Goal: Information Seeking & Learning: Learn about a topic

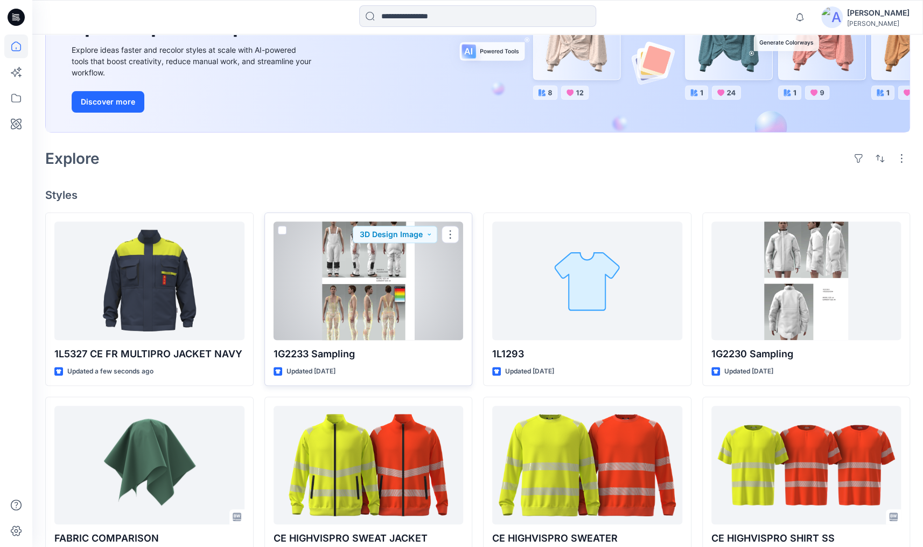
scroll to position [147, 0]
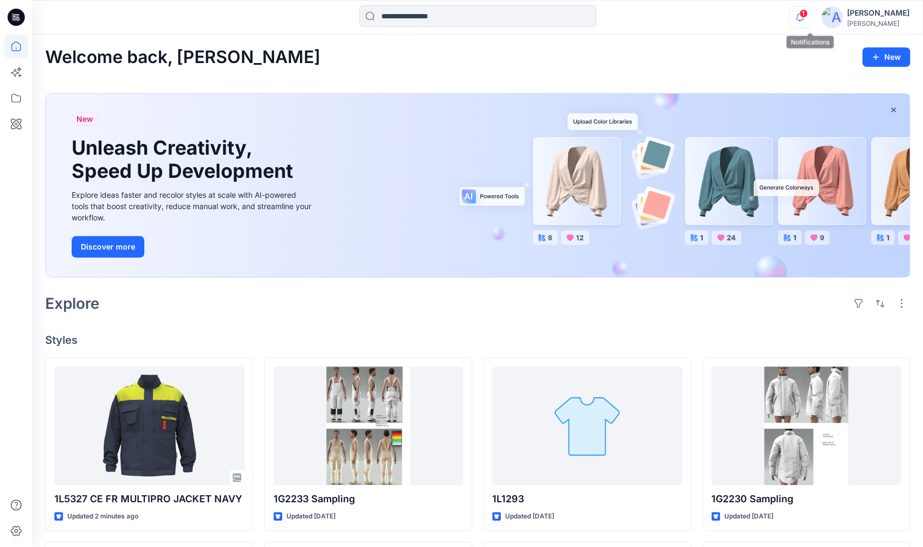
click at [805, 16] on icon "button" at bounding box center [800, 17] width 20 height 22
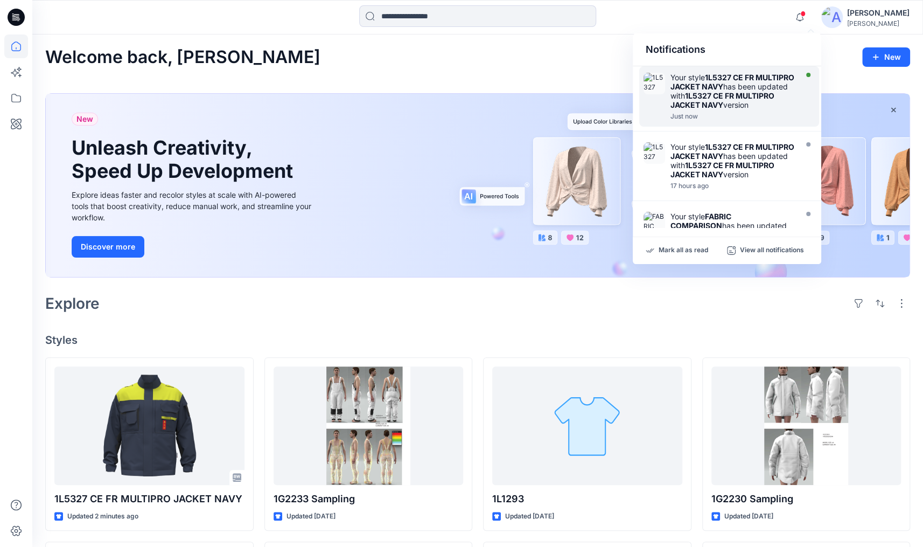
click at [756, 91] on strong "1L5327 CE FR MULTIPRO JACKET NAVY" at bounding box center [733, 82] width 124 height 18
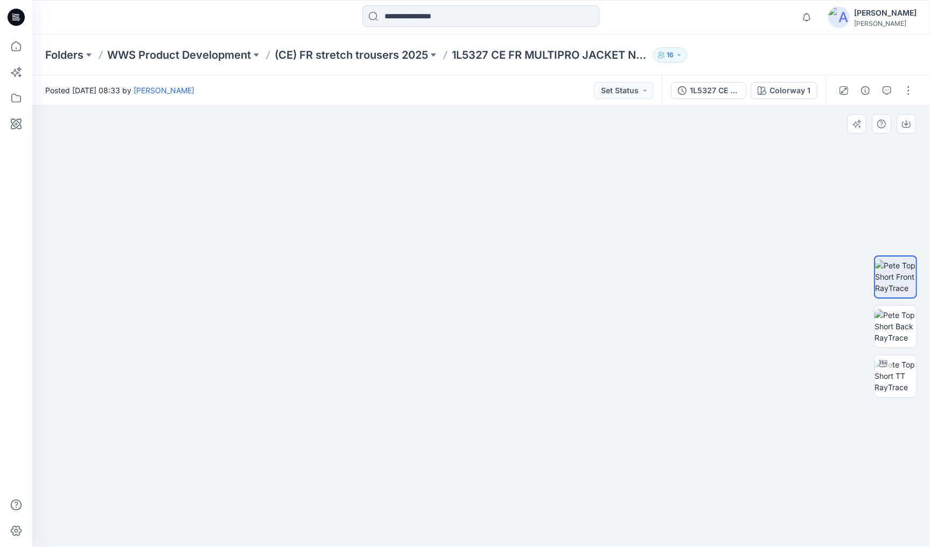
drag, startPoint x: 631, startPoint y: 179, endPoint x: 586, endPoint y: 357, distance: 183.3
click at [586, 357] on img at bounding box center [437, 254] width 1092 height 588
click at [902, 377] on img at bounding box center [896, 376] width 42 height 34
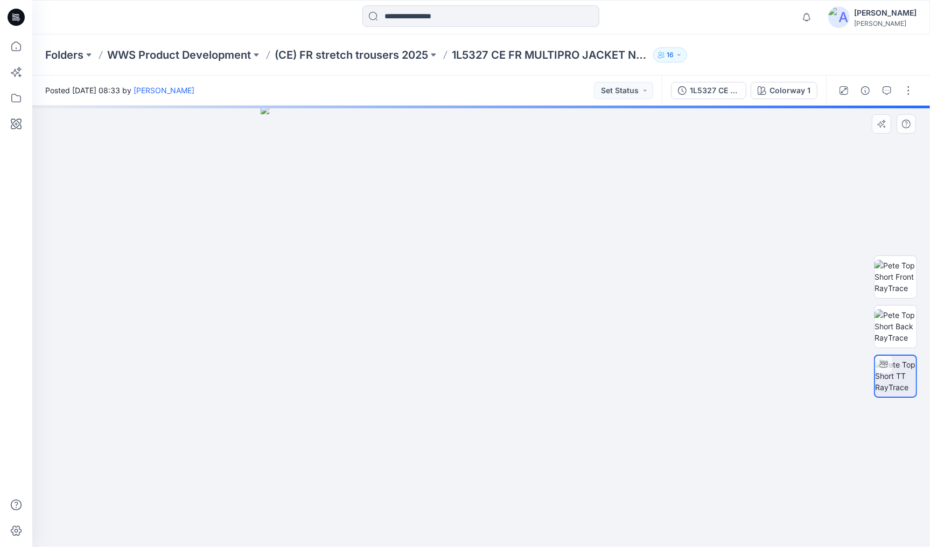
drag, startPoint x: 632, startPoint y: 388, endPoint x: 563, endPoint y: 393, distance: 68.6
click at [563, 393] on div at bounding box center [481, 326] width 898 height 441
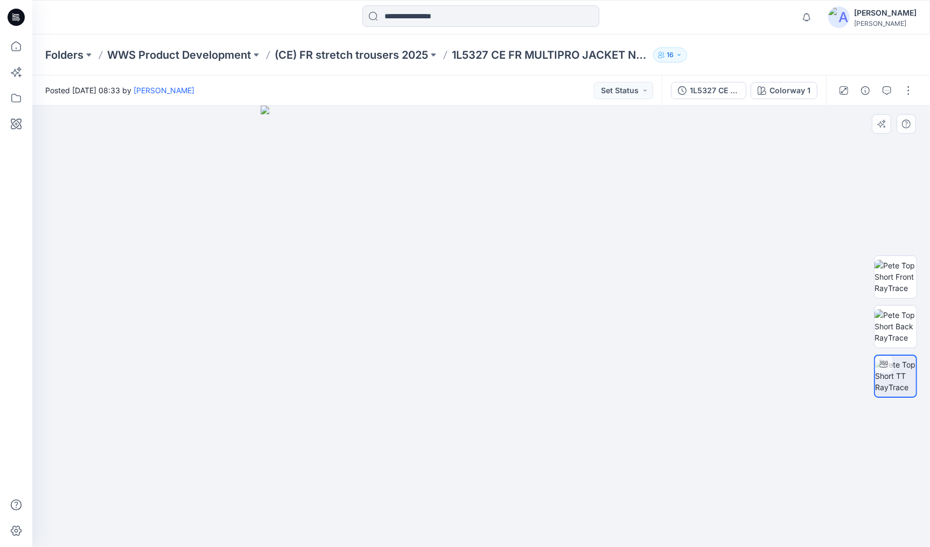
drag, startPoint x: 549, startPoint y: 388, endPoint x: 465, endPoint y: 382, distance: 84.2
click at [465, 382] on div at bounding box center [481, 326] width 898 height 441
drag, startPoint x: 630, startPoint y: 387, endPoint x: 522, endPoint y: 392, distance: 108.4
click at [522, 392] on div at bounding box center [481, 326] width 898 height 441
click at [405, 51] on p "(CE) FR stretch trousers 2025" at bounding box center [352, 54] width 154 height 15
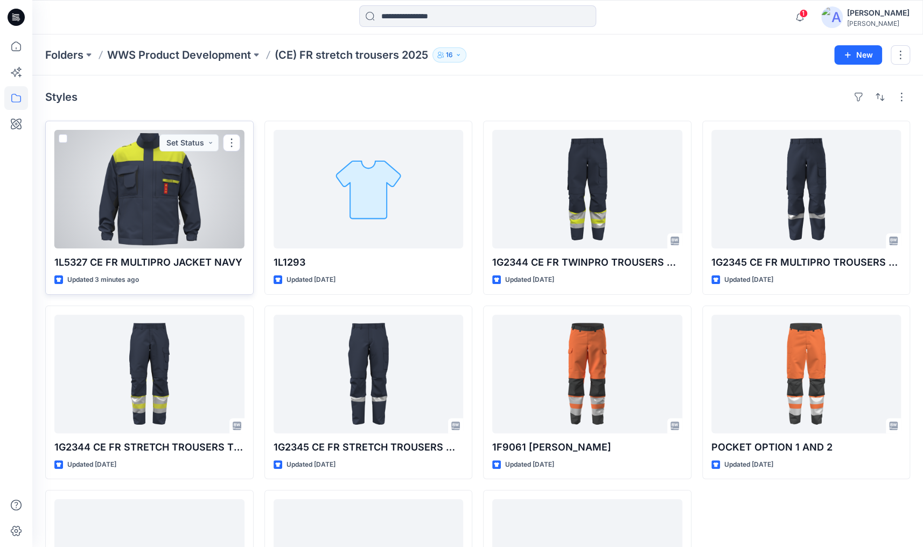
click at [156, 222] on div at bounding box center [149, 189] width 190 height 119
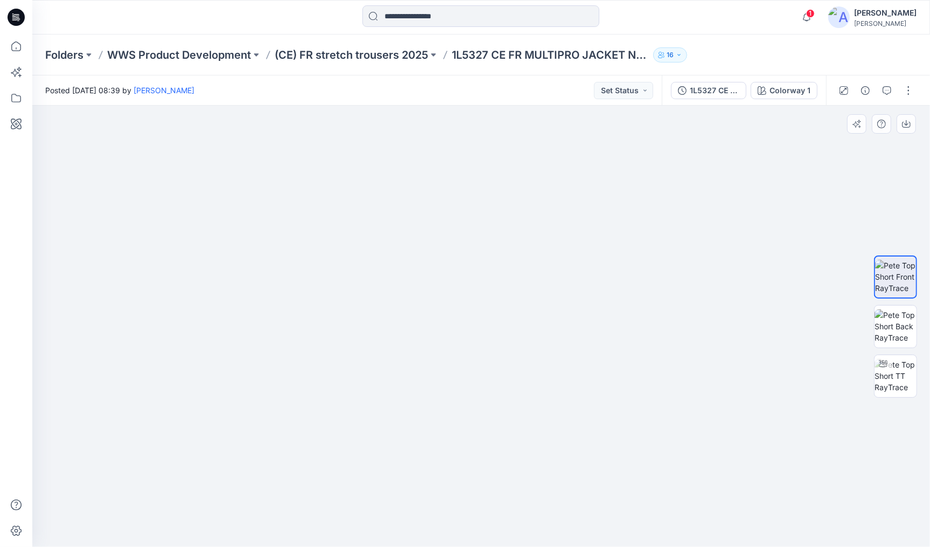
drag, startPoint x: 532, startPoint y: 121, endPoint x: 512, endPoint y: 407, distance: 286.7
click at [512, 407] on img at bounding box center [459, 290] width 1158 height 512
click at [387, 51] on p "(CE) FR stretch trousers 2025" at bounding box center [352, 54] width 154 height 15
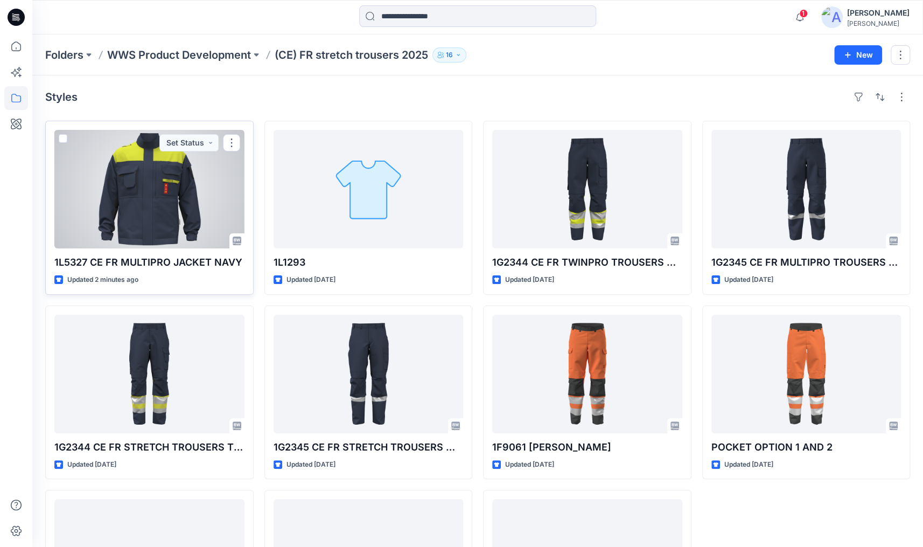
click at [166, 185] on div at bounding box center [149, 189] width 190 height 119
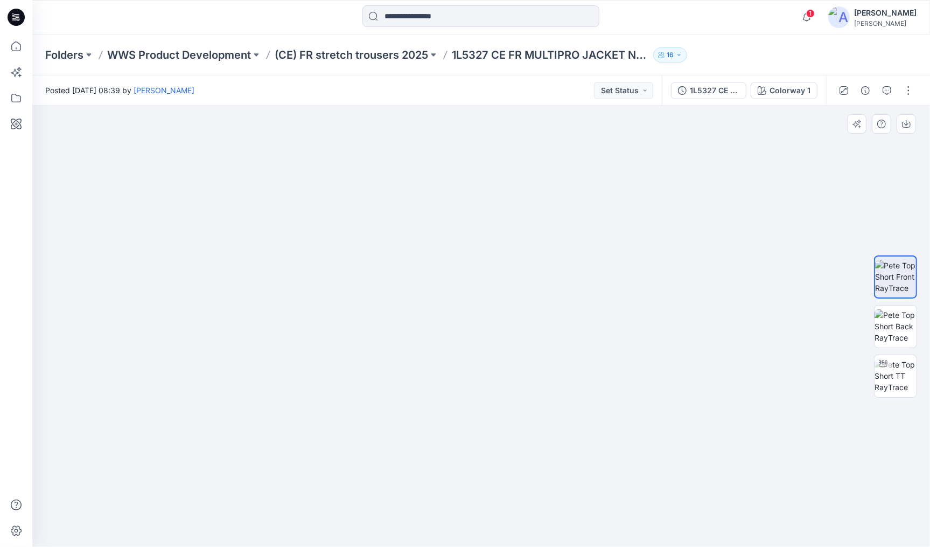
drag, startPoint x: 472, startPoint y: 163, endPoint x: 419, endPoint y: 437, distance: 278.8
click at [471, 484] on img at bounding box center [477, 292] width 1223 height 511
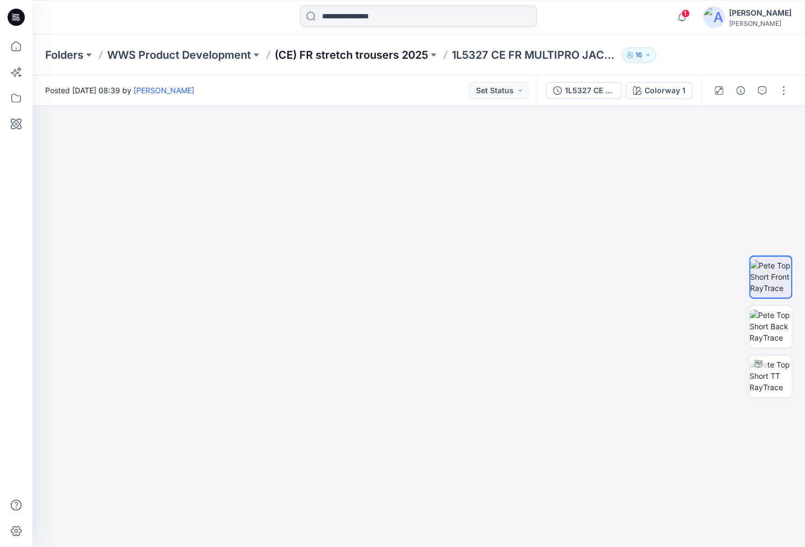
click at [380, 54] on p "(CE) FR stretch trousers 2025" at bounding box center [352, 54] width 154 height 15
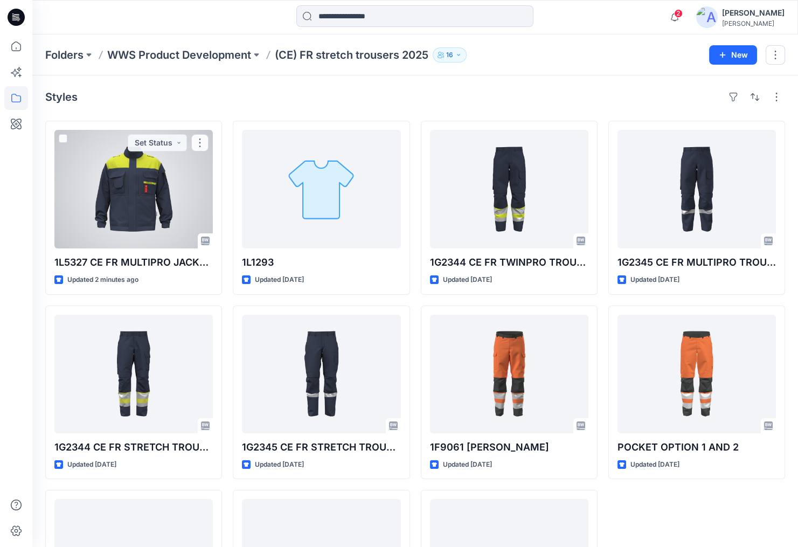
drag, startPoint x: 143, startPoint y: 172, endPoint x: 164, endPoint y: 176, distance: 21.3
click at [144, 172] on div at bounding box center [133, 189] width 158 height 119
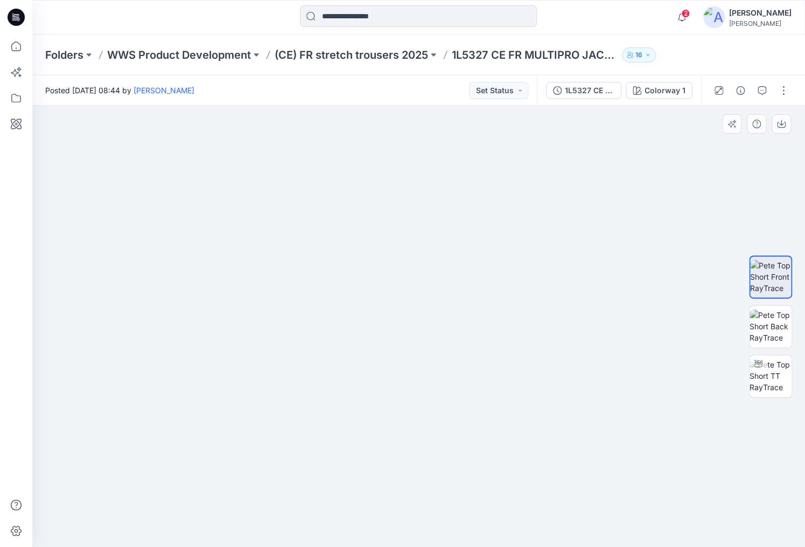
drag, startPoint x: 458, startPoint y: 177, endPoint x: 455, endPoint y: 404, distance: 227.3
click at [455, 404] on img at bounding box center [411, 273] width 1158 height 548
drag, startPoint x: 589, startPoint y: 480, endPoint x: 573, endPoint y: 393, distance: 88.2
click at [573, 393] on img at bounding box center [397, 238] width 1043 height 618
drag, startPoint x: 536, startPoint y: 493, endPoint x: 613, endPoint y: 240, distance: 264.1
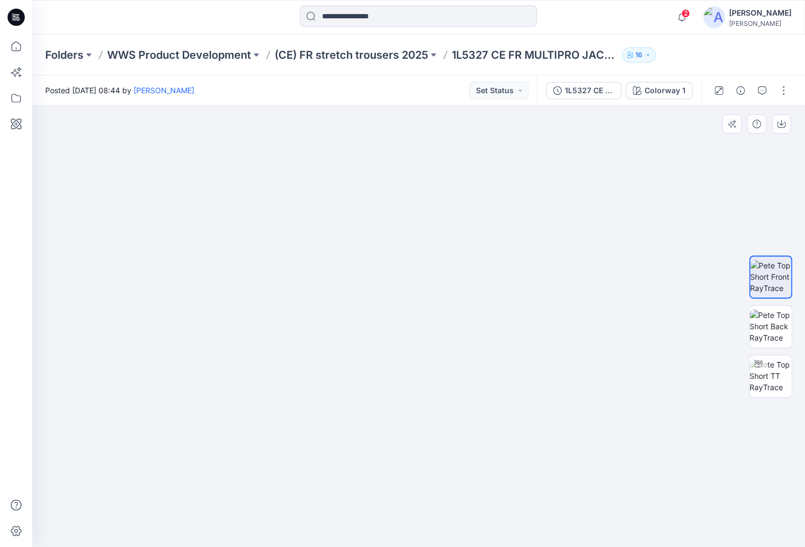
click at [613, 240] on img at bounding box center [474, 112] width 1043 height 871
drag, startPoint x: 555, startPoint y: 281, endPoint x: 544, endPoint y: 322, distance: 42.5
click at [544, 322] on img at bounding box center [465, 90] width 1239 height 914
drag, startPoint x: 587, startPoint y: 400, endPoint x: 512, endPoint y: 399, distance: 74.9
click at [512, 399] on img at bounding box center [419, 321] width 458 height 451
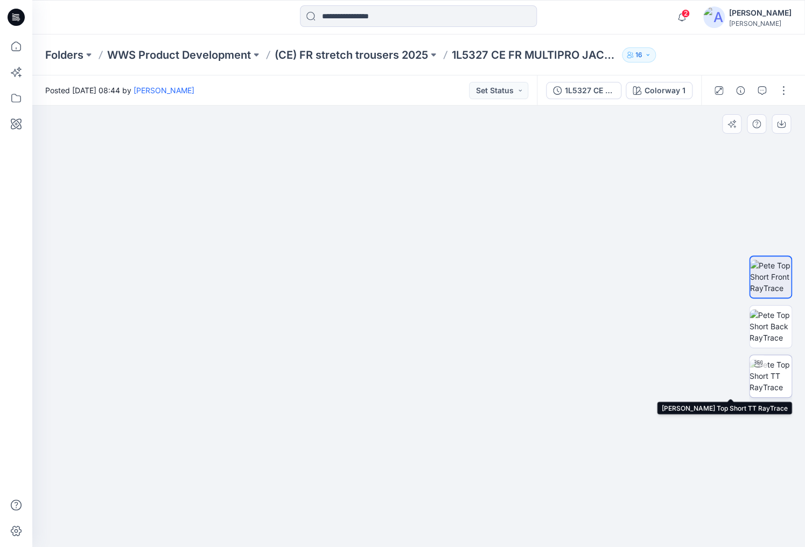
click at [783, 377] on img at bounding box center [771, 376] width 42 height 34
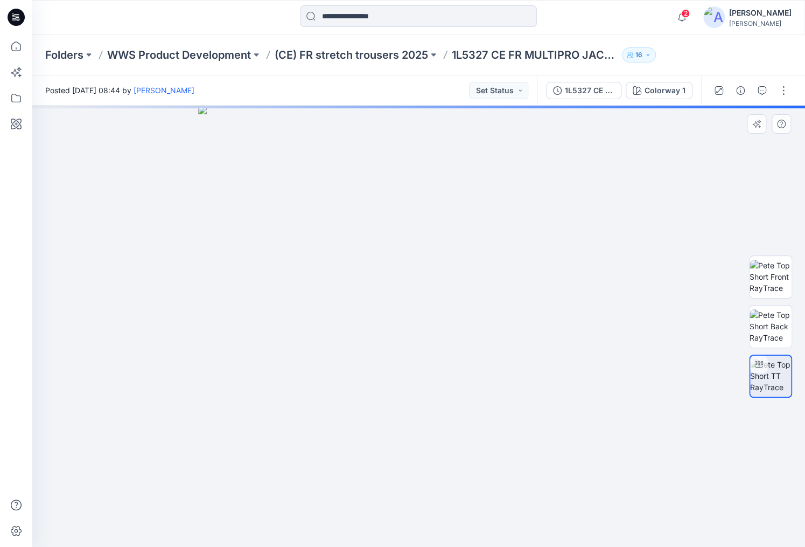
drag, startPoint x: 595, startPoint y: 441, endPoint x: 539, endPoint y: 439, distance: 56.6
click at [539, 439] on div at bounding box center [418, 326] width 773 height 441
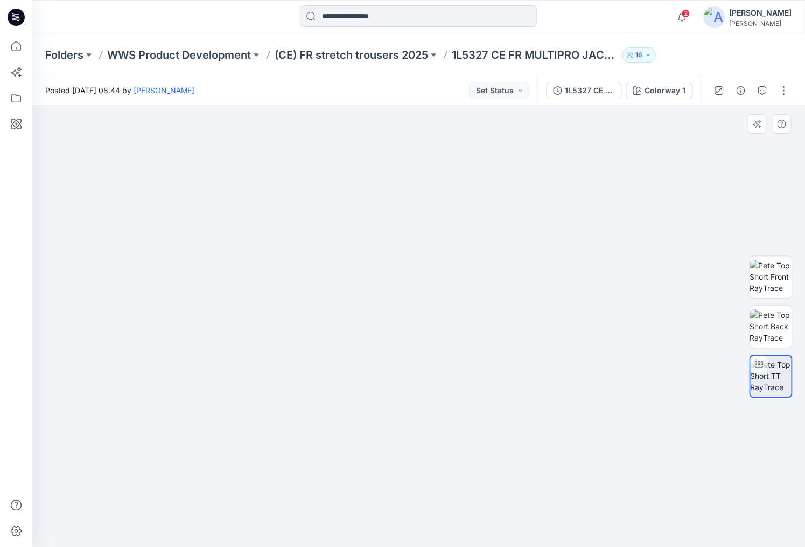
drag, startPoint x: 432, startPoint y: 222, endPoint x: 505, endPoint y: 240, distance: 75.4
click at [505, 240] on img at bounding box center [418, 310] width 541 height 474
drag, startPoint x: 607, startPoint y: 404, endPoint x: 437, endPoint y: 401, distance: 169.2
click at [435, 404] on img at bounding box center [280, 230] width 1050 height 633
drag, startPoint x: 573, startPoint y: 433, endPoint x: 299, endPoint y: 426, distance: 273.7
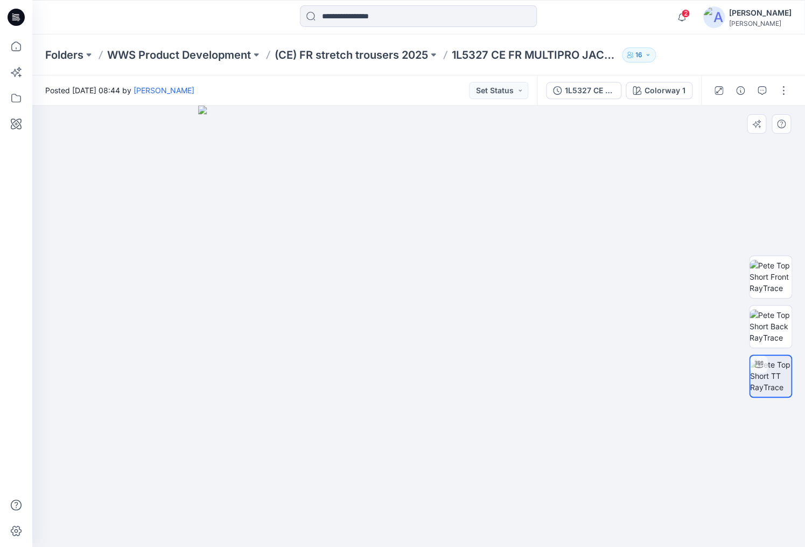
click at [299, 426] on div at bounding box center [418, 326] width 773 height 441
click at [339, 51] on p "(CE) FR stretch trousers 2025" at bounding box center [352, 54] width 154 height 15
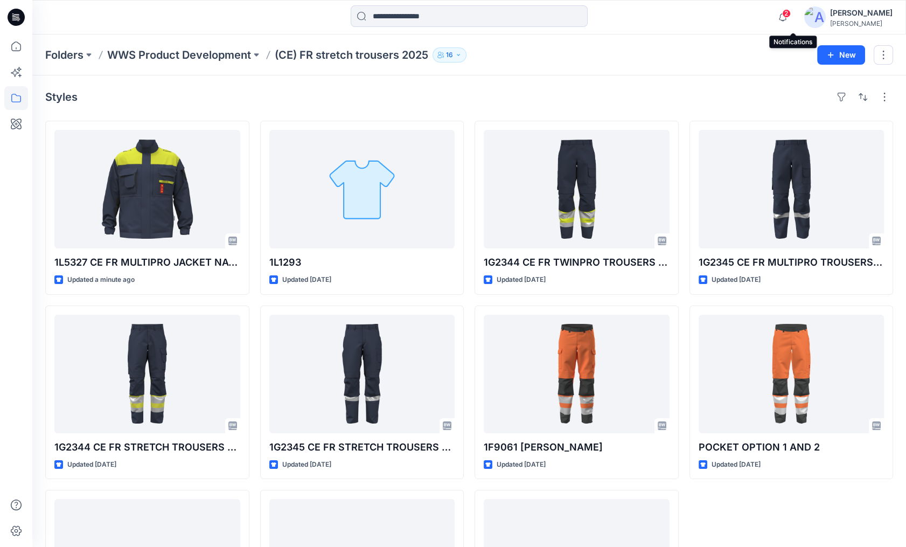
click at [791, 14] on span "2" at bounding box center [786, 13] width 9 height 9
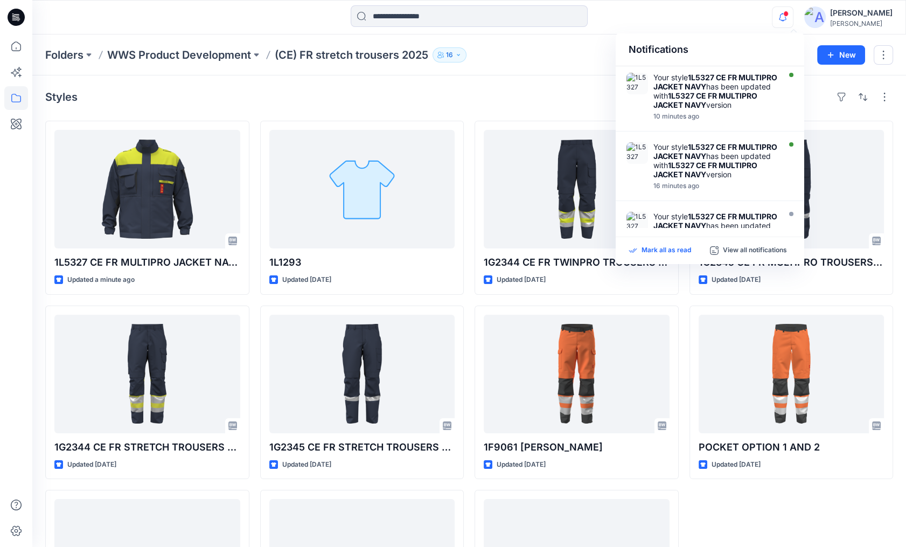
click at [663, 250] on p "Mark all as read" at bounding box center [667, 251] width 50 height 10
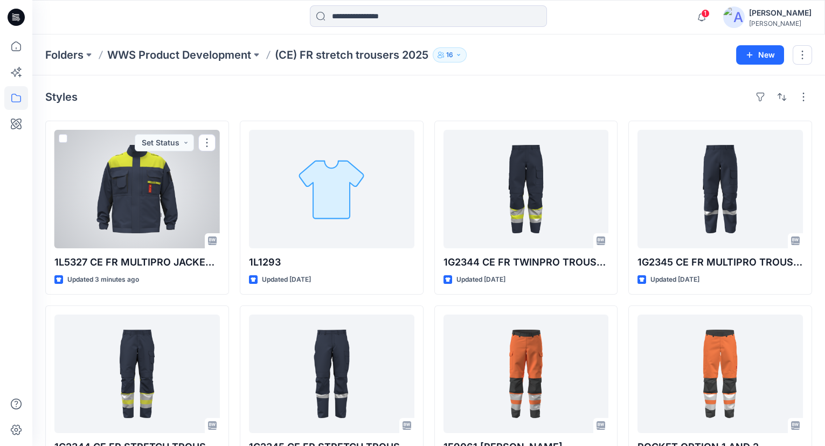
drag, startPoint x: 150, startPoint y: 208, endPoint x: 156, endPoint y: 212, distance: 7.0
click at [150, 208] on div at bounding box center [136, 189] width 165 height 119
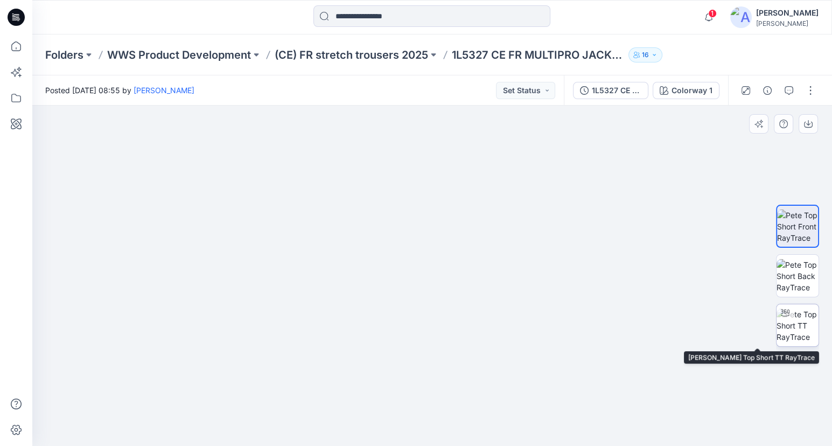
click at [793, 319] on img at bounding box center [798, 326] width 42 height 34
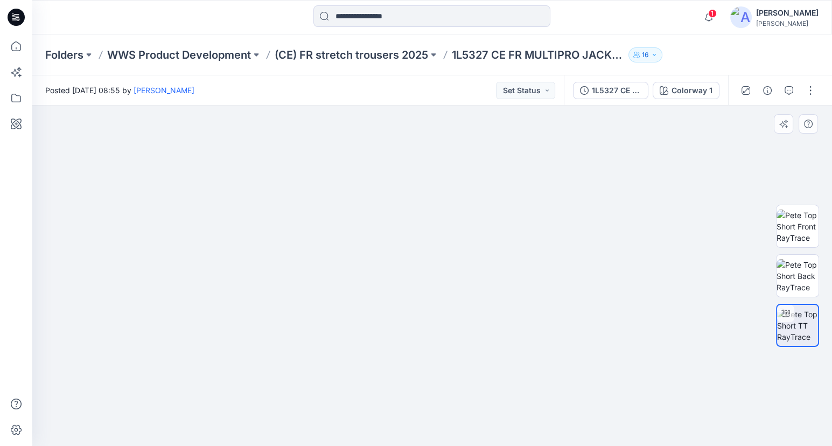
drag, startPoint x: 554, startPoint y: 162, endPoint x: 549, endPoint y: 225, distance: 63.2
click at [549, 225] on img at bounding box center [427, 180] width 862 height 532
drag, startPoint x: 625, startPoint y: 356, endPoint x: 547, endPoint y: 368, distance: 79.1
click at [547, 368] on img at bounding box center [432, 271] width 399 height 350
drag, startPoint x: 554, startPoint y: 321, endPoint x: 448, endPoint y: 240, distance: 133.7
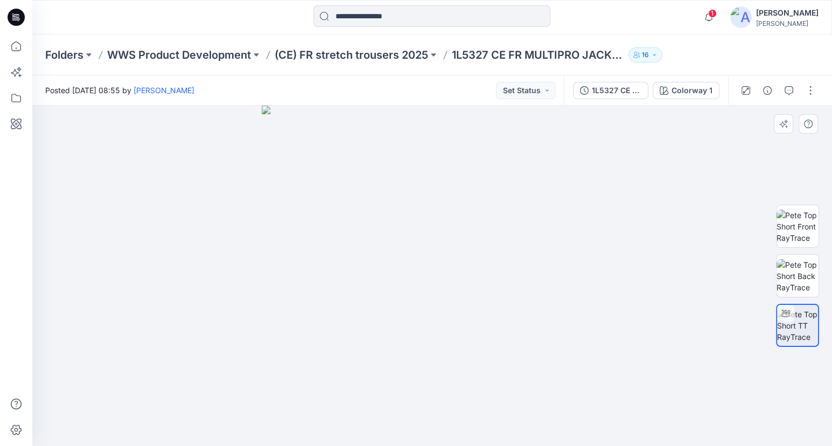
click at [493, 326] on div at bounding box center [432, 276] width 800 height 340
drag, startPoint x: 490, startPoint y: 396, endPoint x: 511, endPoint y: 251, distance: 147.0
click at [511, 251] on img at bounding box center [454, 158] width 920 height 575
drag, startPoint x: 524, startPoint y: 380, endPoint x: 308, endPoint y: 377, distance: 215.5
click at [308, 377] on div at bounding box center [432, 276] width 800 height 340
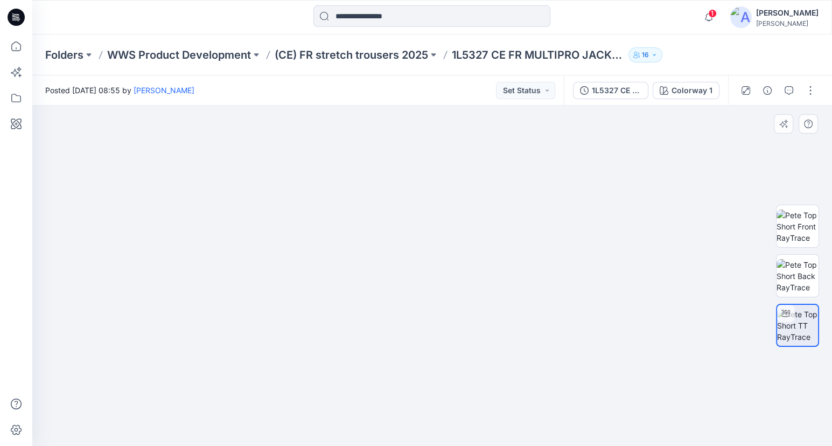
drag, startPoint x: 588, startPoint y: 262, endPoint x: 456, endPoint y: 248, distance: 132.2
click at [446, 268] on img at bounding box center [432, 263] width 457 height 368
drag, startPoint x: 567, startPoint y: 336, endPoint x: 470, endPoint y: 341, distance: 97.1
click at [470, 341] on div at bounding box center [432, 276] width 800 height 340
drag, startPoint x: 393, startPoint y: 377, endPoint x: 448, endPoint y: 367, distance: 56.3
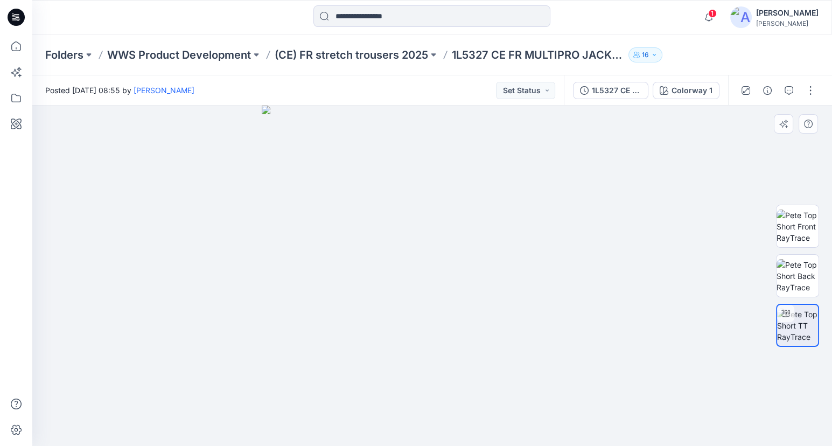
click at [448, 367] on div at bounding box center [432, 276] width 800 height 340
click at [382, 57] on p "(CE) FR stretch trousers 2025" at bounding box center [352, 54] width 154 height 15
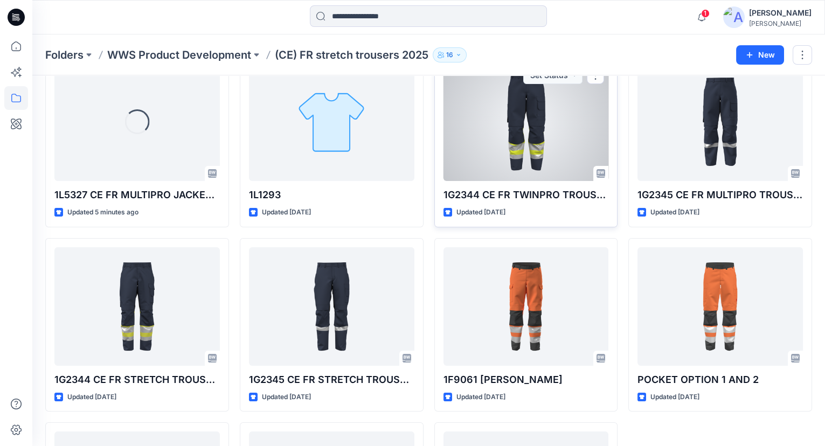
scroll to position [98, 0]
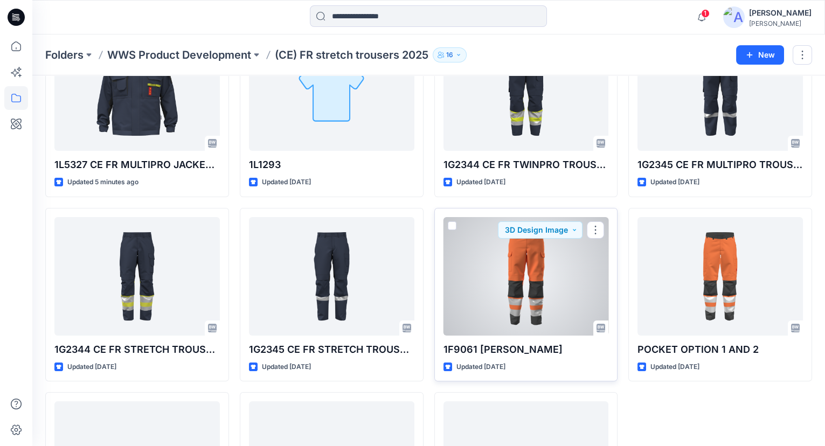
click at [534, 315] on div at bounding box center [525, 276] width 165 height 119
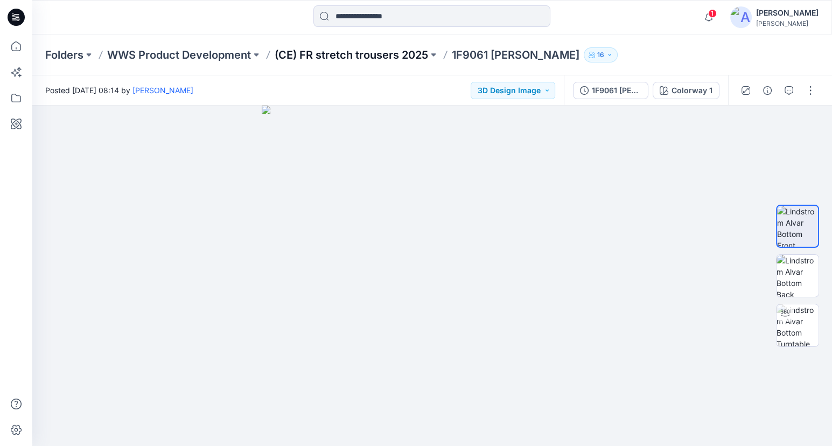
click at [373, 55] on p "(CE) FR stretch trousers 2025" at bounding box center [352, 54] width 154 height 15
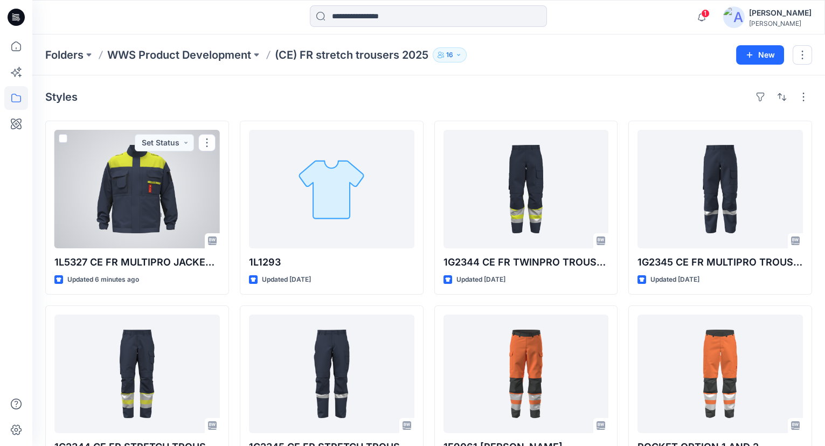
click at [138, 225] on div at bounding box center [136, 189] width 165 height 119
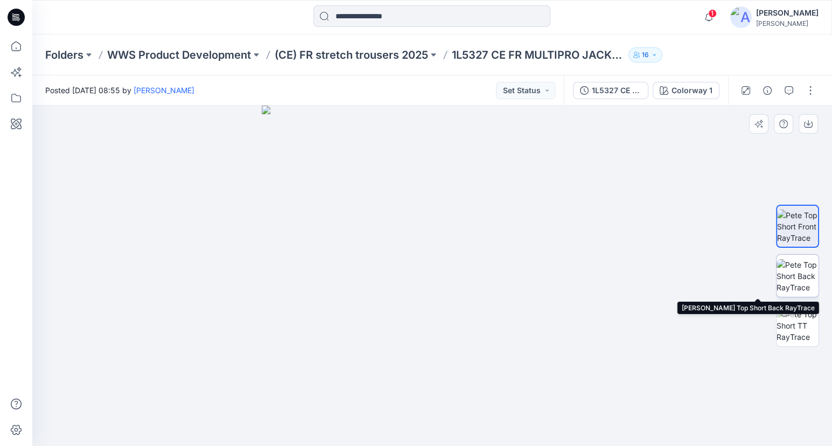
click at [788, 279] on img at bounding box center [798, 276] width 42 height 34
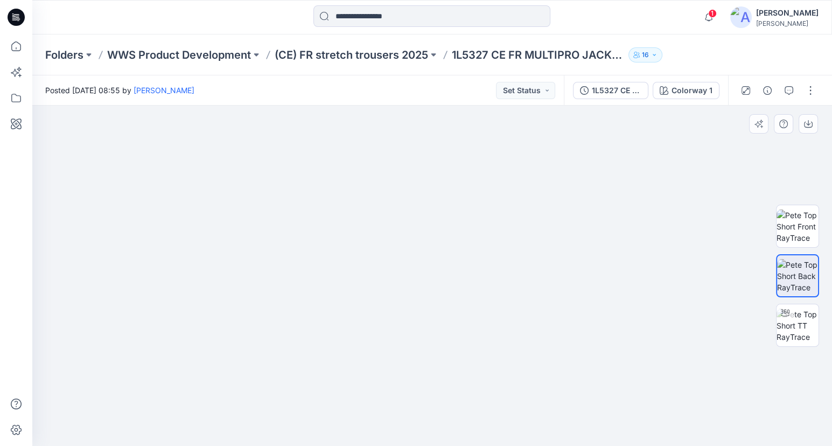
drag, startPoint x: 422, startPoint y: 185, endPoint x: 392, endPoint y: 310, distance: 128.6
click at [393, 316] on img at bounding box center [433, 162] width 1147 height 567
click at [800, 322] on img at bounding box center [798, 326] width 42 height 34
drag, startPoint x: 576, startPoint y: 330, endPoint x: 616, endPoint y: 330, distance: 39.9
click at [616, 330] on div at bounding box center [432, 276] width 800 height 340
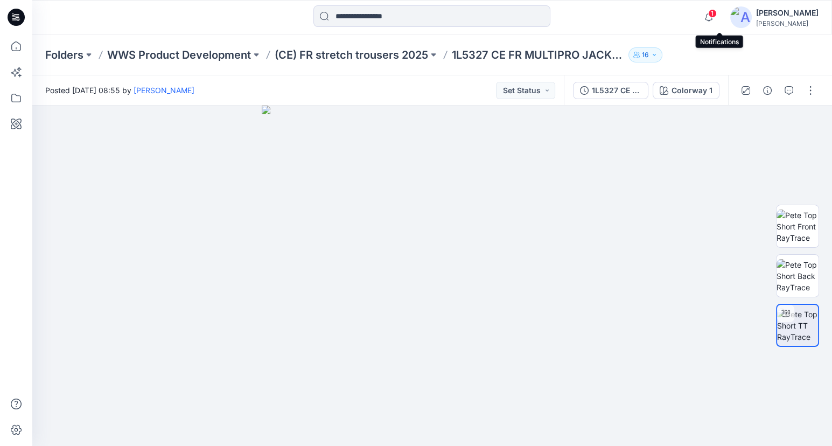
click at [717, 12] on span "1" at bounding box center [712, 13] width 9 height 9
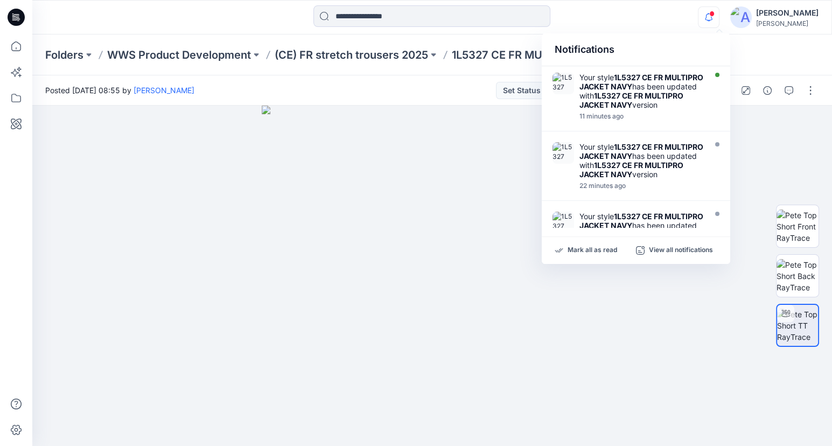
click at [692, 17] on div "Notifications Your style 1L5327 CE FR MULTIPRO JACKET NAVY has been updated wit…" at bounding box center [431, 17] width 799 height 24
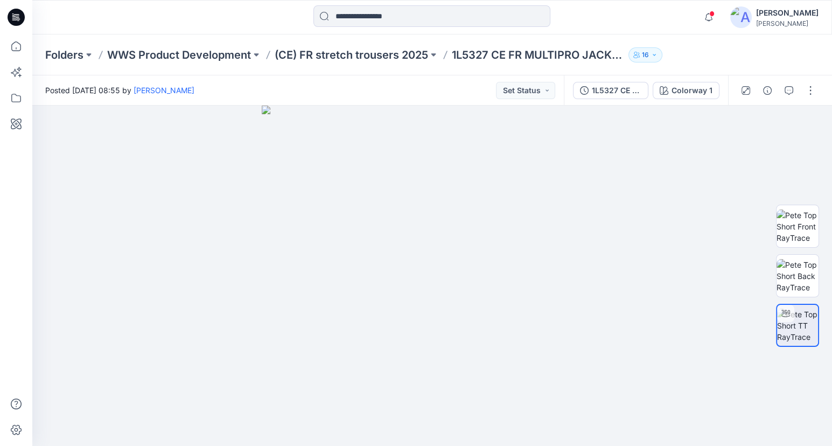
click at [5, 305] on div at bounding box center [16, 240] width 24 height 412
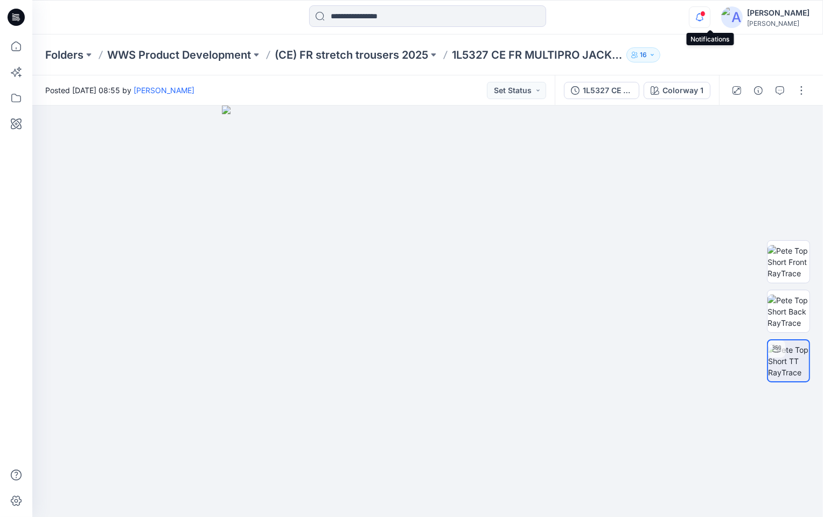
click at [707, 11] on icon "button" at bounding box center [700, 17] width 20 height 22
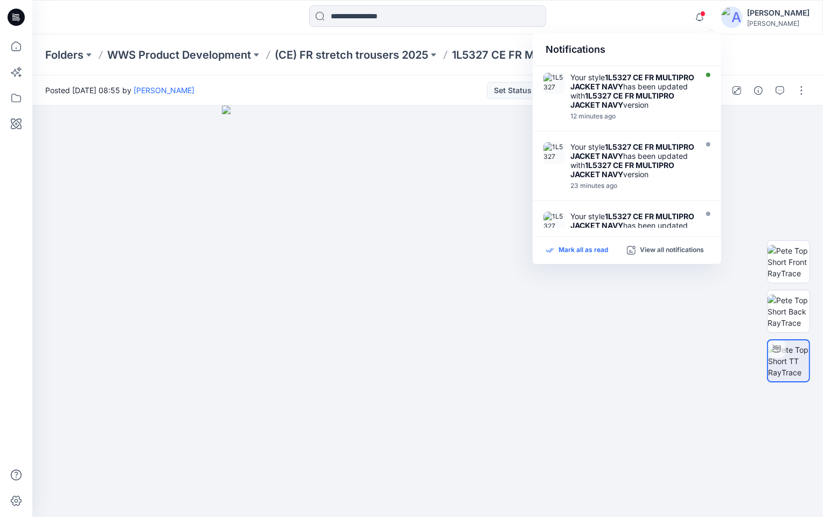
click at [586, 248] on p "Mark all as read" at bounding box center [584, 251] width 50 height 10
click at [713, 358] on div at bounding box center [427, 312] width 791 height 412
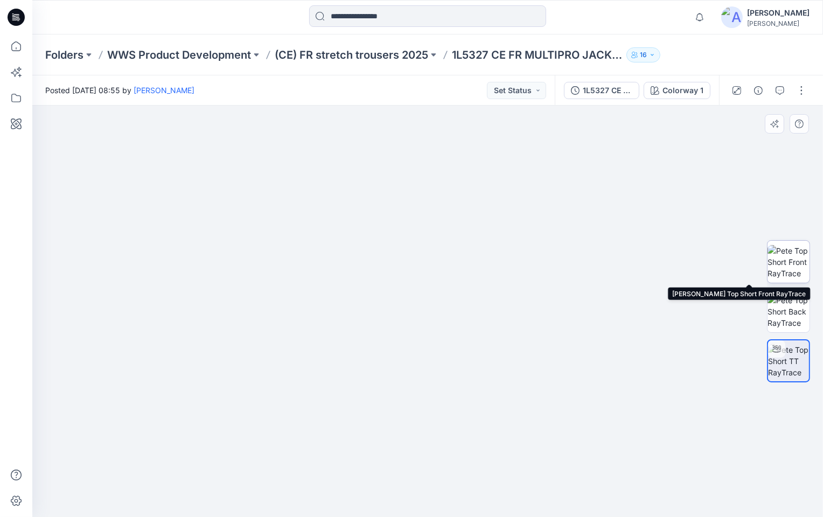
click at [785, 268] on img at bounding box center [789, 262] width 42 height 34
